Goal: Information Seeking & Learning: Learn about a topic

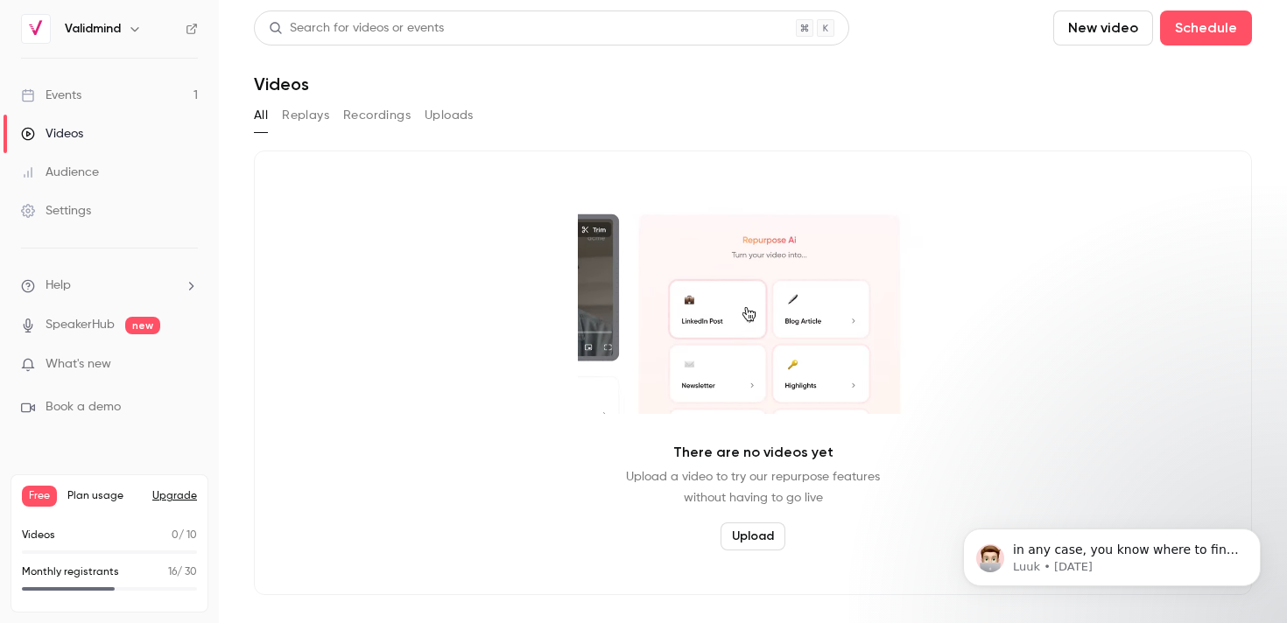
click at [101, 99] on link "Events 1" at bounding box center [109, 95] width 219 height 39
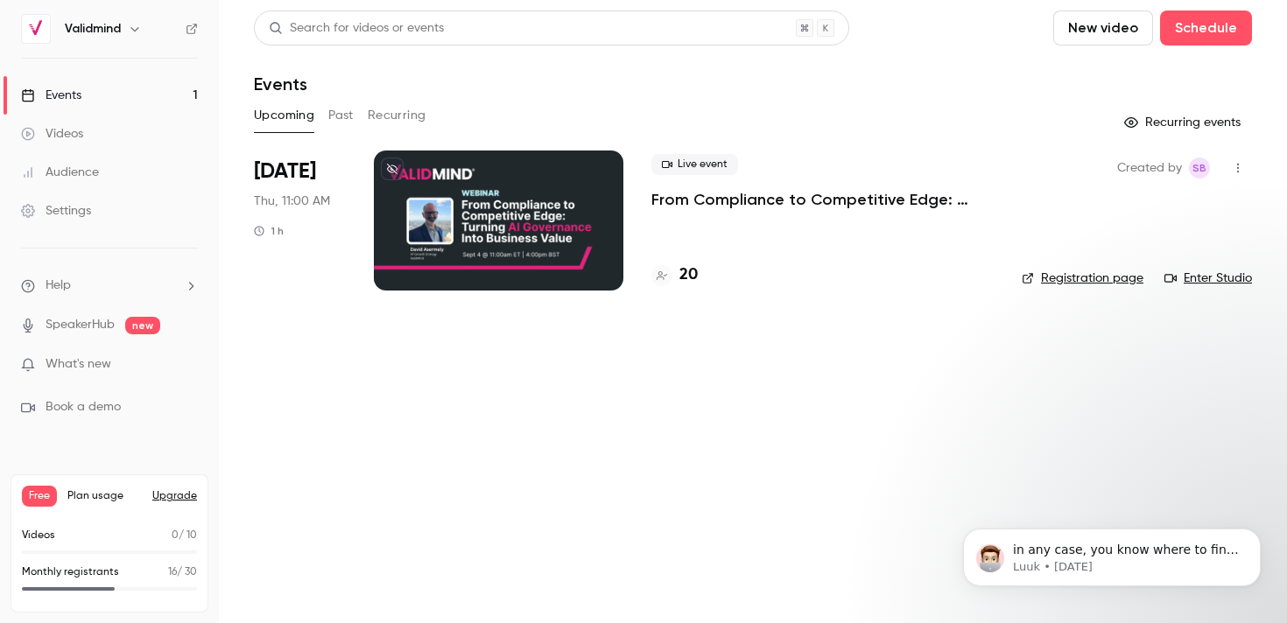
click at [709, 203] on p "From Compliance to Competitive Edge: Turning AI Governance Into Business Value" at bounding box center [822, 199] width 342 height 21
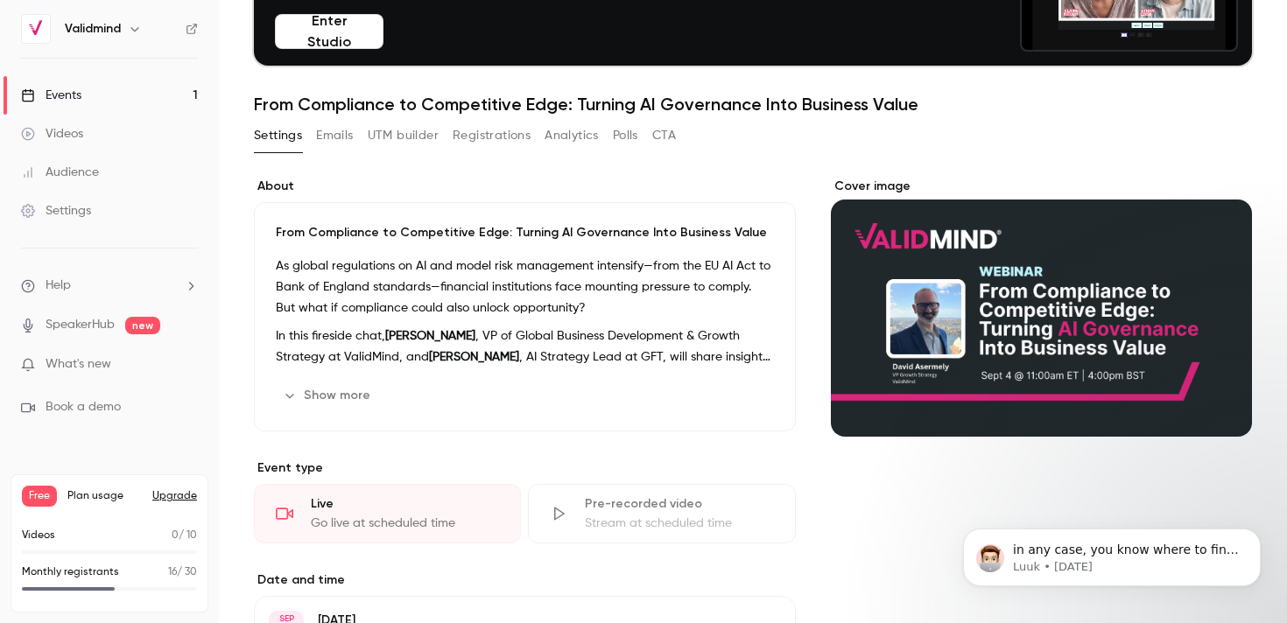
scroll to position [1, 0]
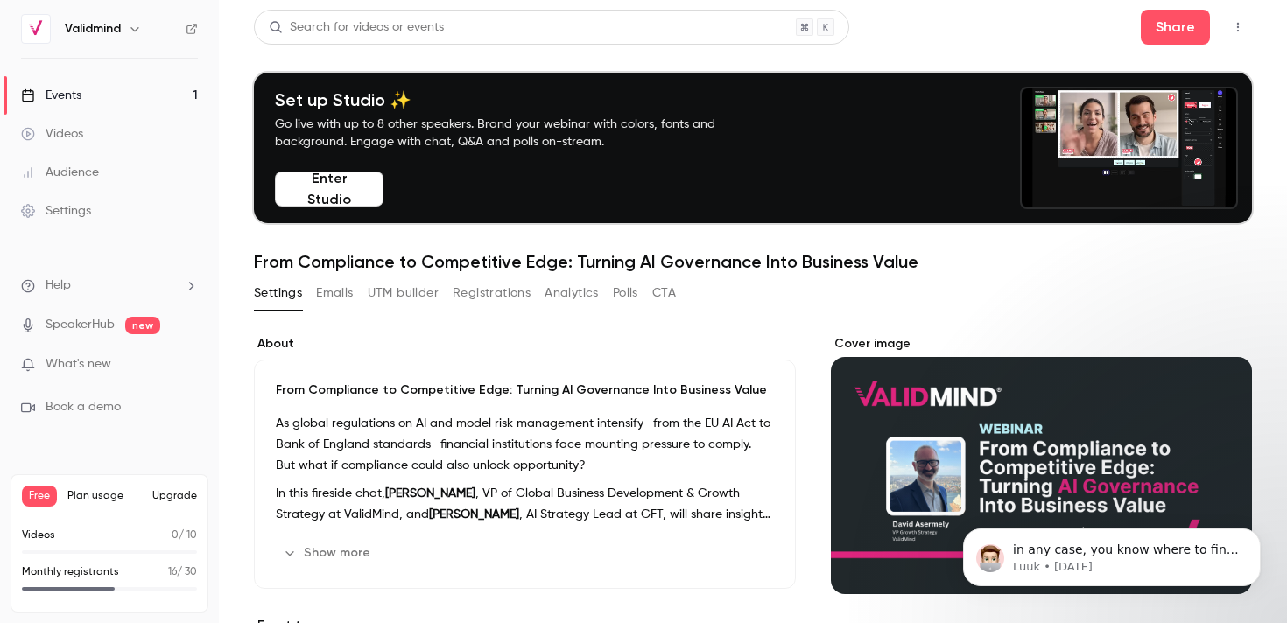
click at [500, 291] on button "Registrations" at bounding box center [492, 293] width 78 height 28
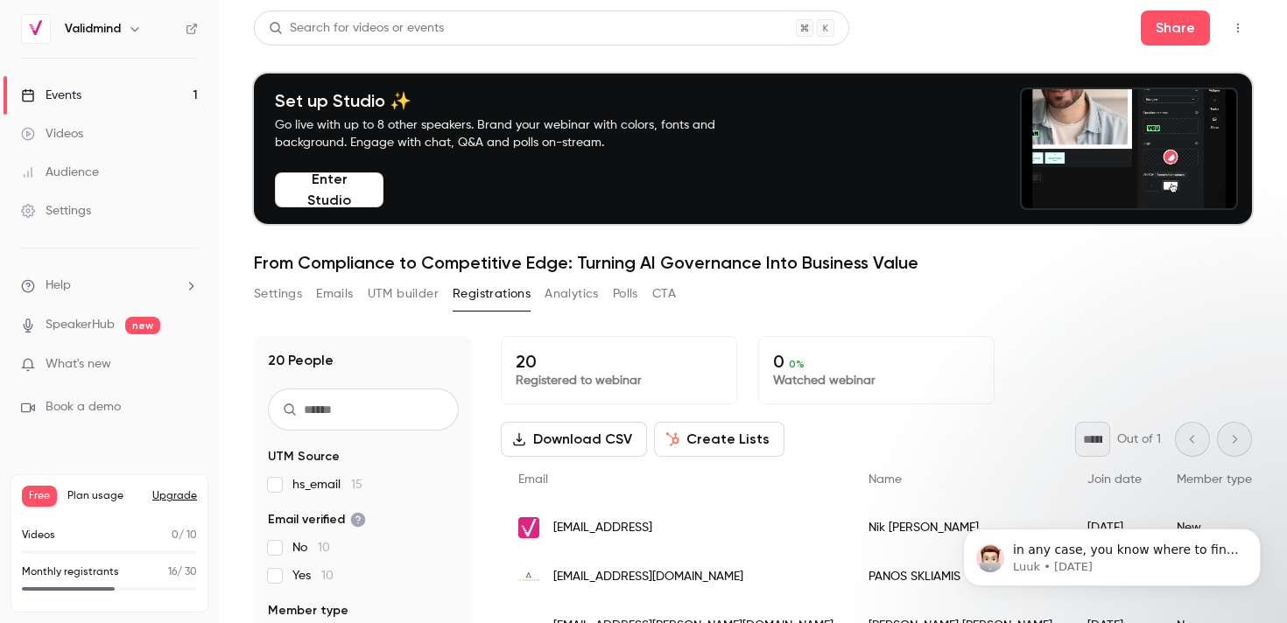
click at [873, 12] on div "Search for videos or events Share" at bounding box center [753, 28] width 998 height 35
